Goal: Information Seeking & Learning: Check status

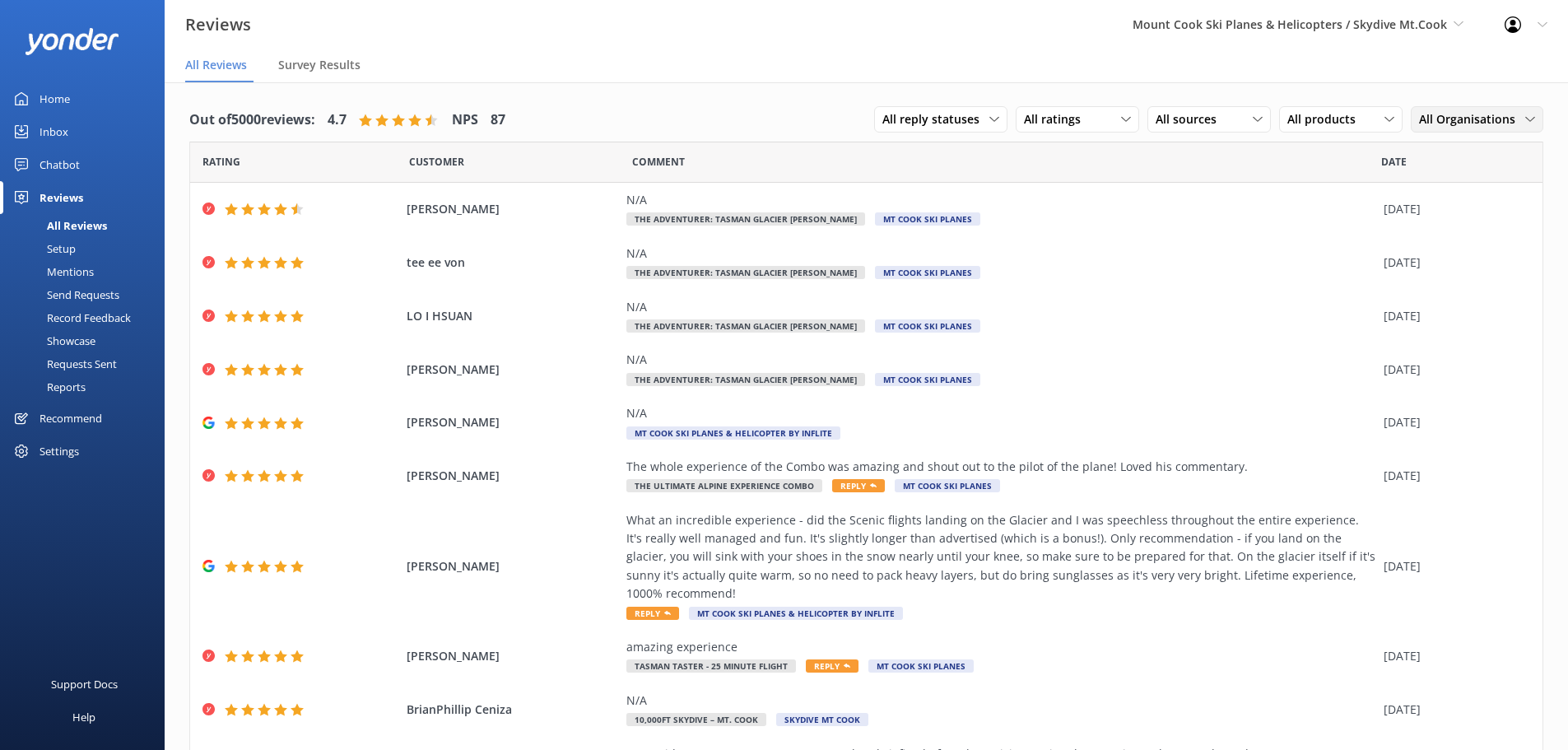
click at [1453, 120] on span "All Organisations" at bounding box center [1472, 119] width 106 height 18
click at [1335, 122] on span "All products" at bounding box center [1325, 119] width 78 height 18
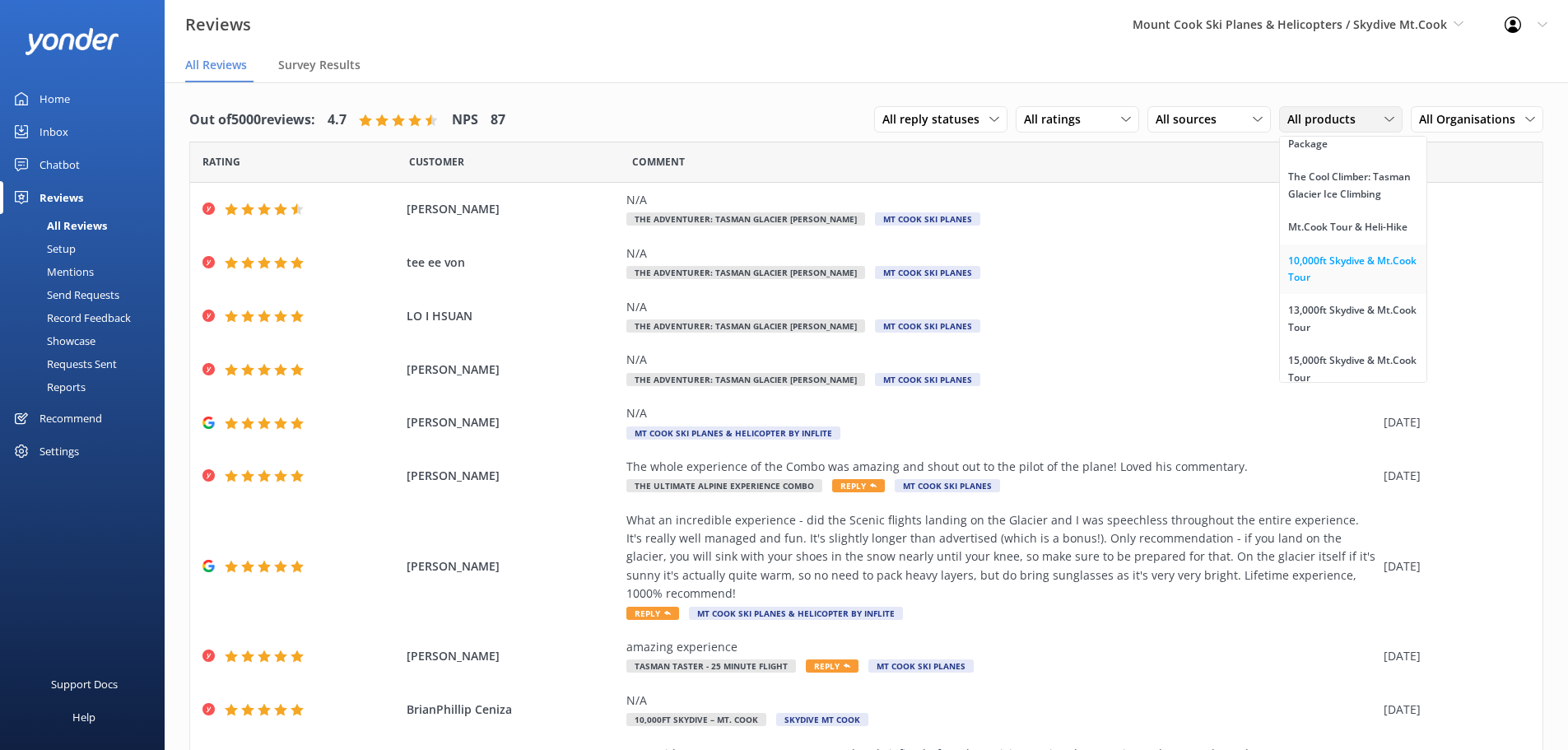
scroll to position [2509, 0]
click at [1346, 103] on div "The Adventurer: Tasman Glacier [PERSON_NAME]" at bounding box center [1353, 86] width 130 height 34
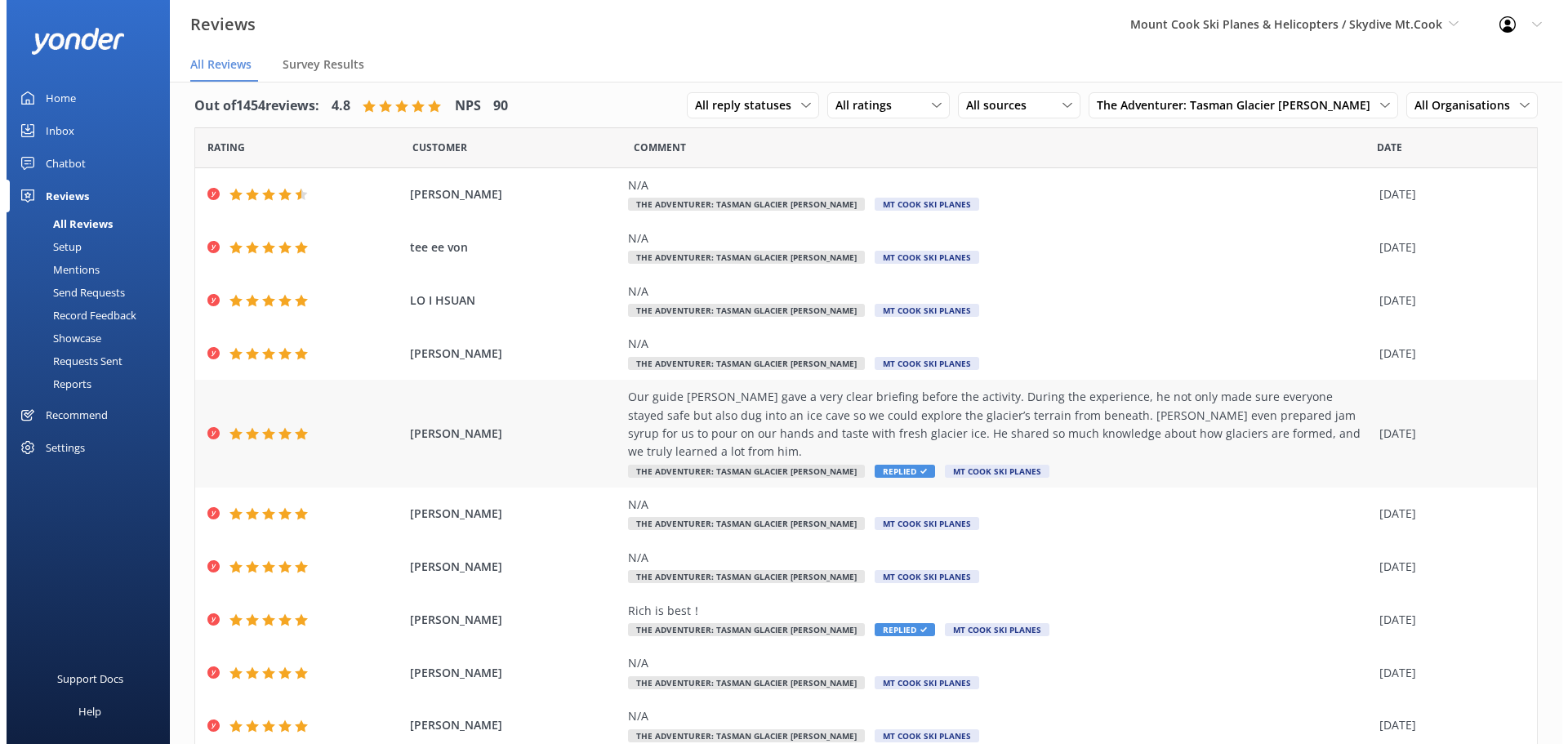
scroll to position [0, 0]
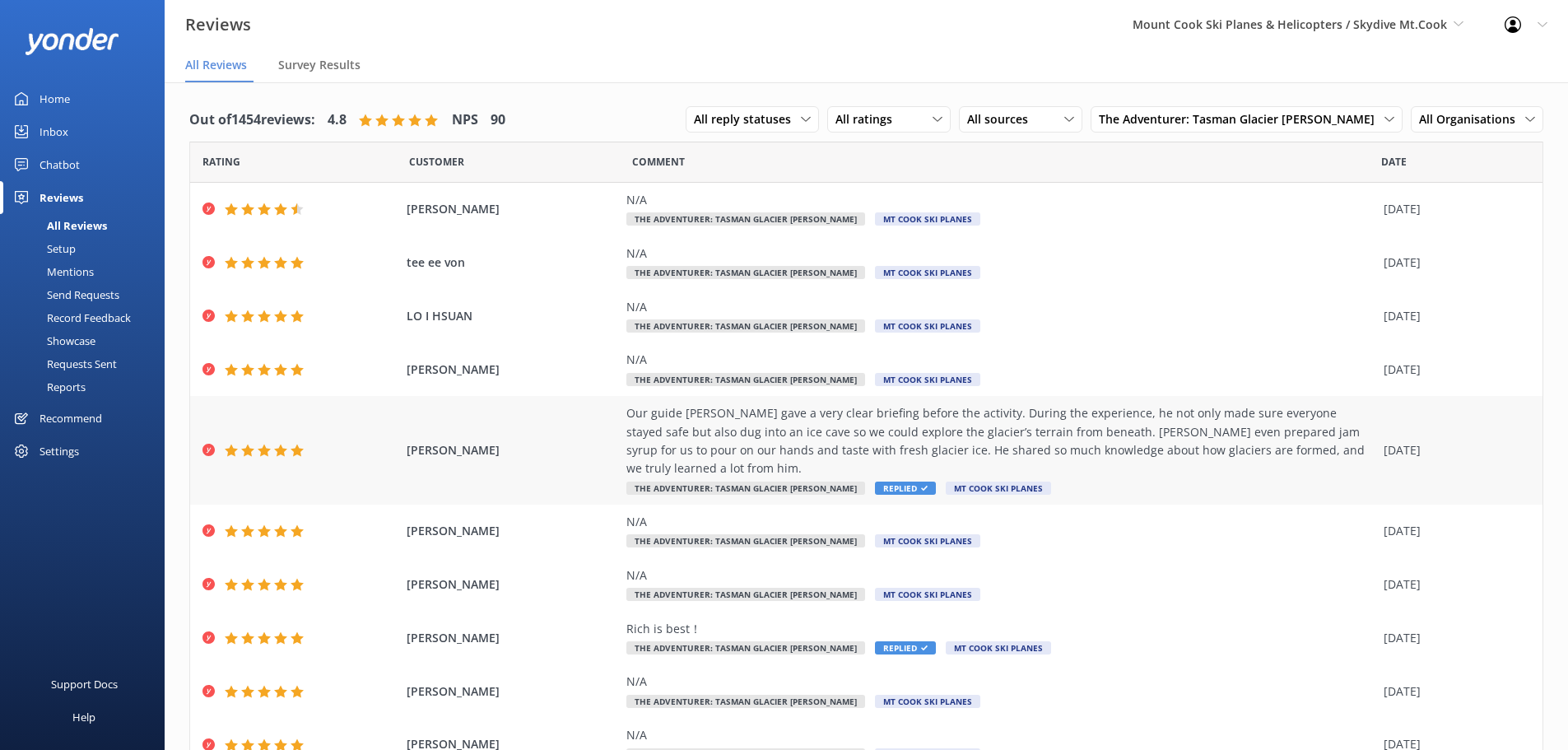
click at [875, 482] on span "Replied" at bounding box center [905, 488] width 60 height 13
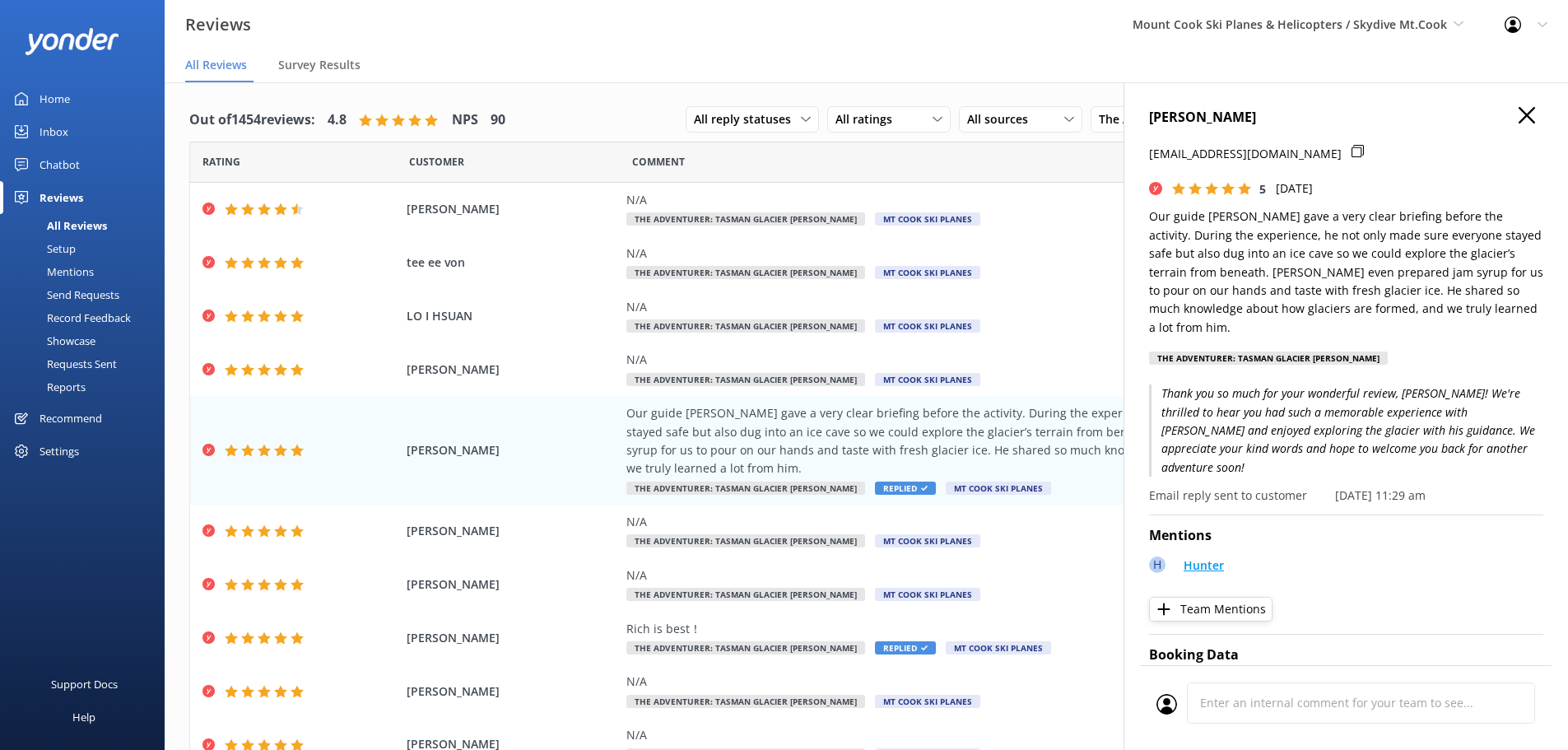
click at [1189, 556] on p "Hunter" at bounding box center [1203, 565] width 40 height 18
